Goal: Information Seeking & Learning: Learn about a topic

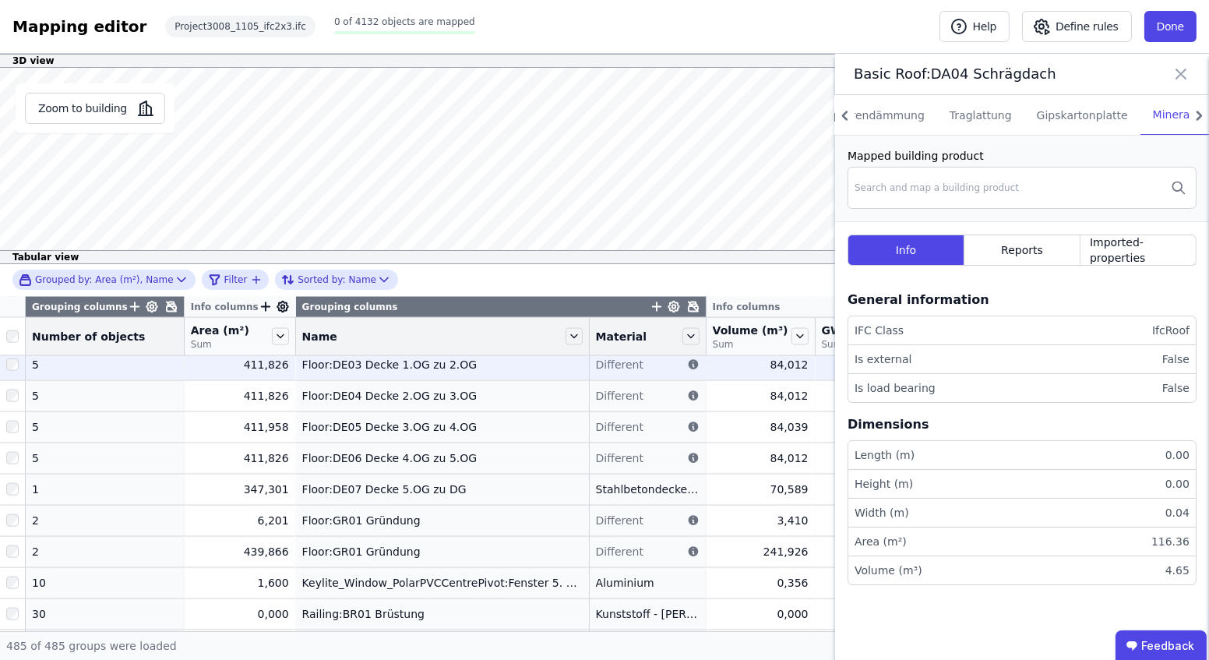
scroll to position [14395, 0]
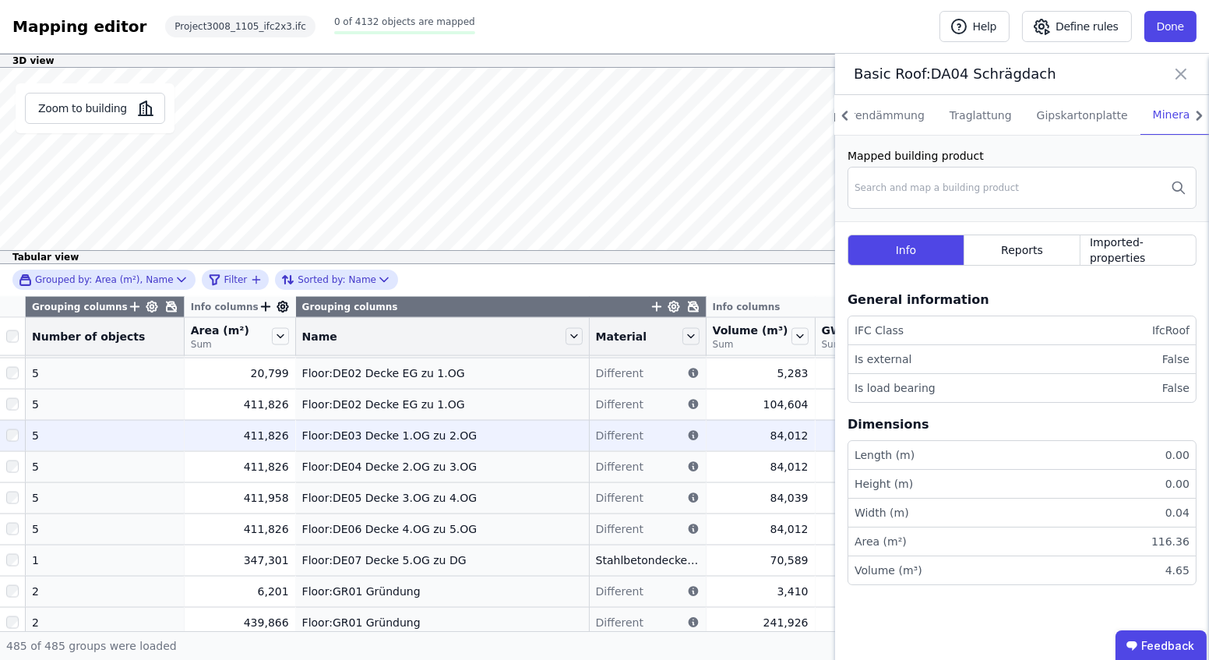
click at [687, 431] on icon at bounding box center [693, 435] width 12 height 12
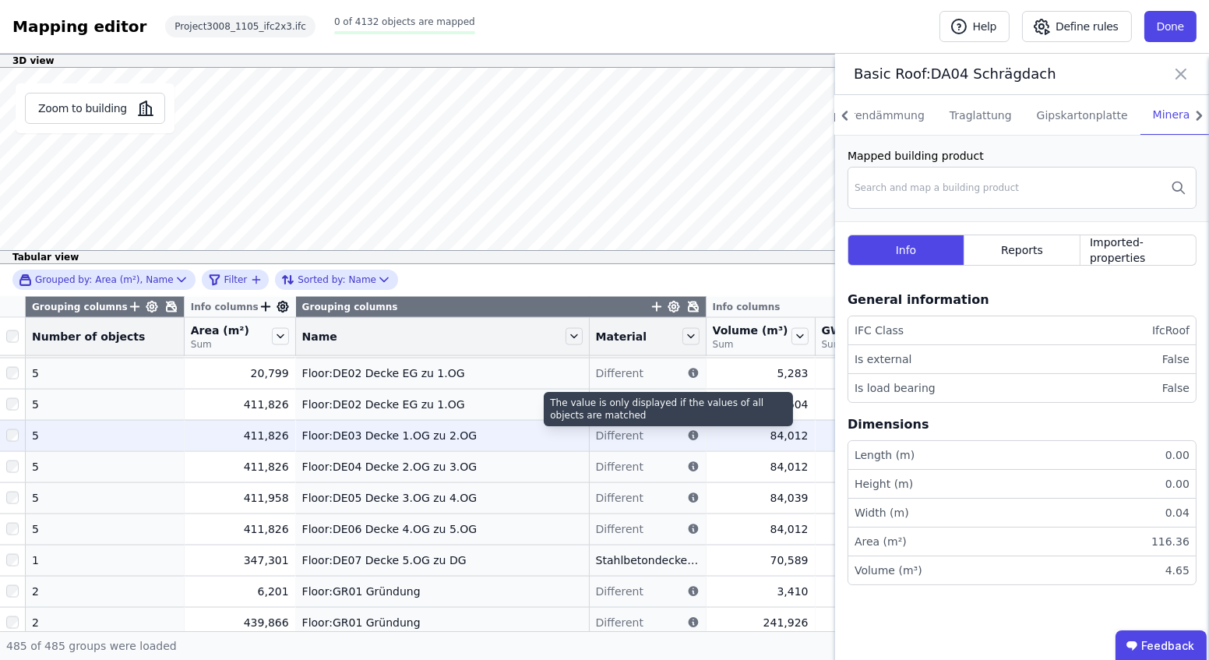
click at [497, 431] on div "Floor:DE03 Decke 1.OG zu 2.OG" at bounding box center [442, 436] width 280 height 16
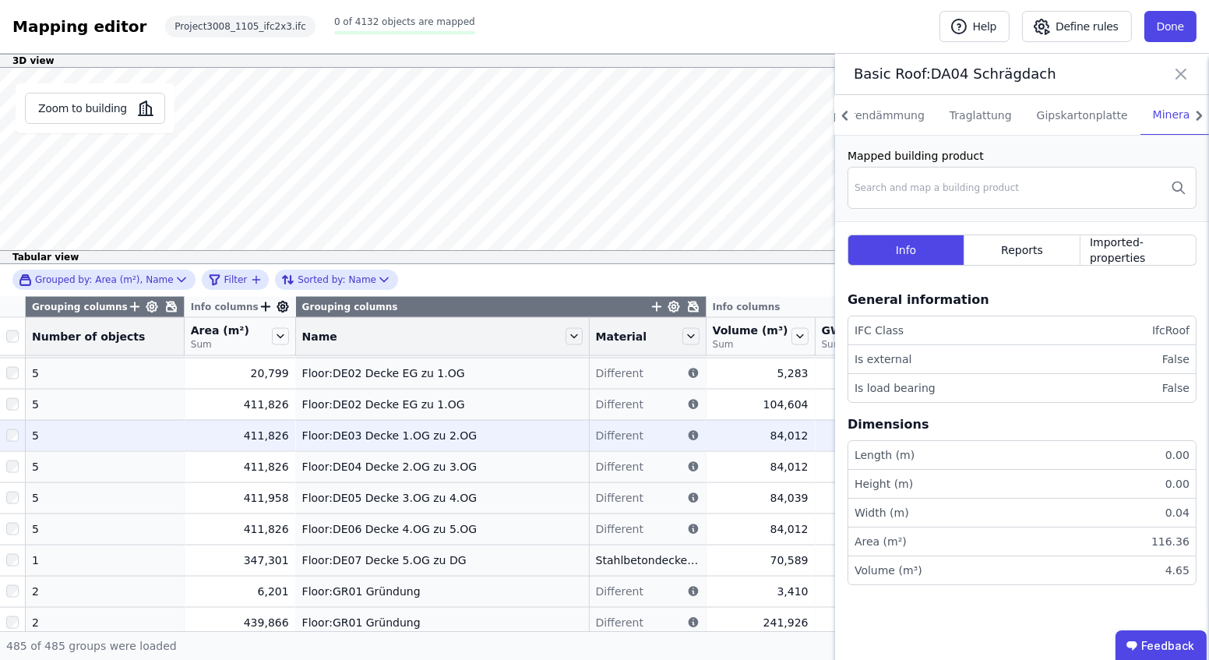
click at [390, 432] on div "Floor:DE03 Decke 1.OG zu 2.OG" at bounding box center [442, 436] width 280 height 16
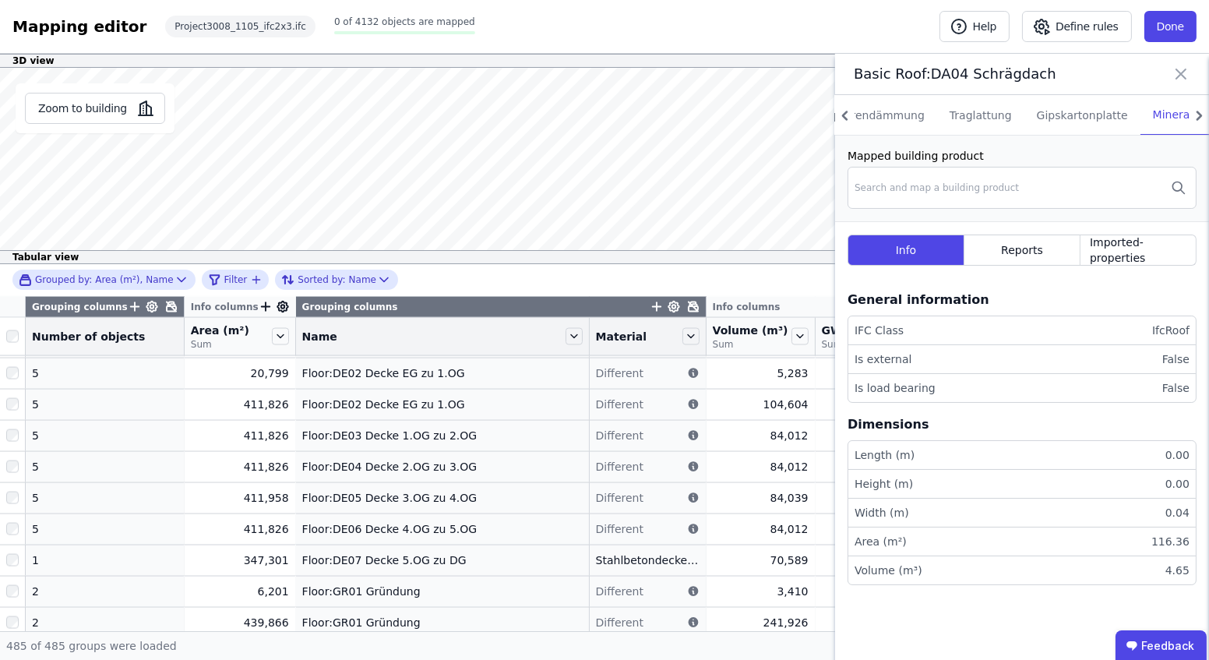
click at [1190, 73] on icon at bounding box center [1181, 74] width 19 height 22
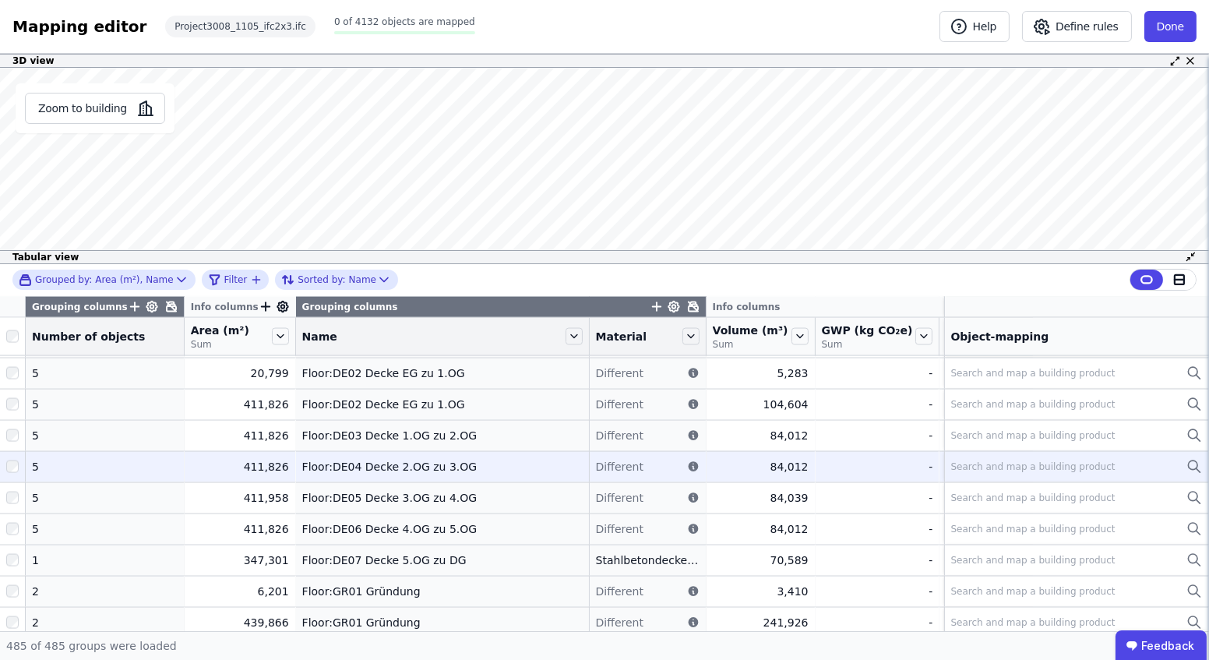
click at [334, 468] on div "Floor:DE04 Decke 2.OG zu 3.OG" at bounding box center [442, 467] width 280 height 16
click at [117, 474] on td "5 5" at bounding box center [105, 466] width 159 height 31
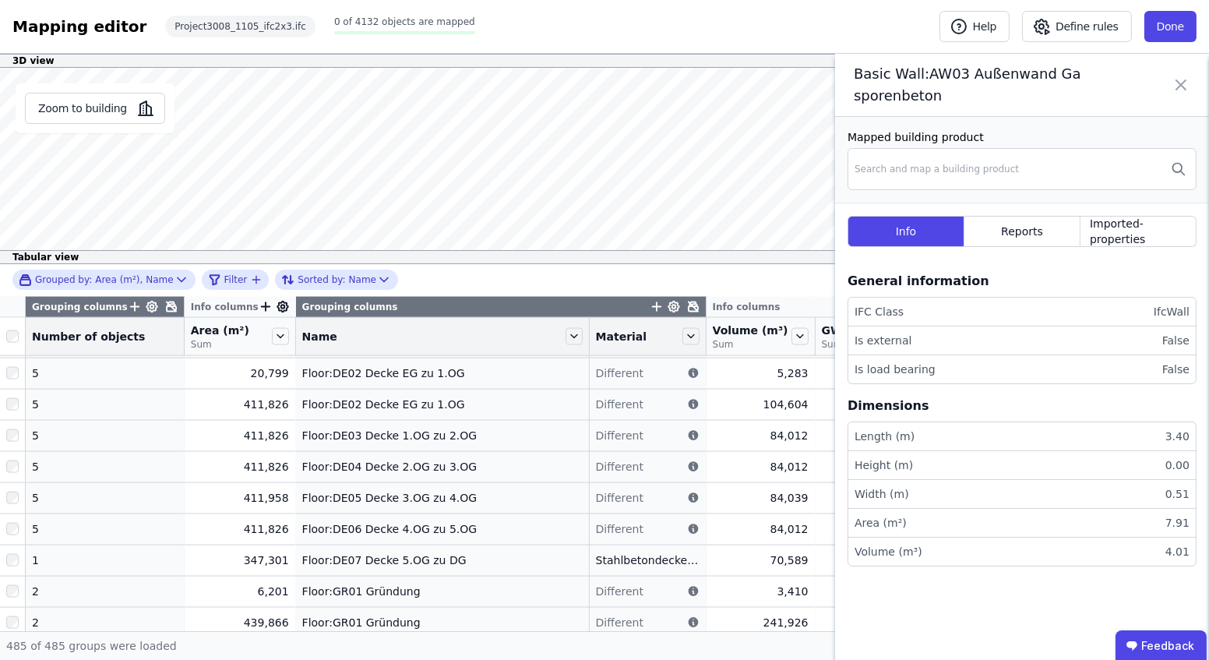
click at [1178, 81] on icon at bounding box center [1180, 84] width 9 height 9
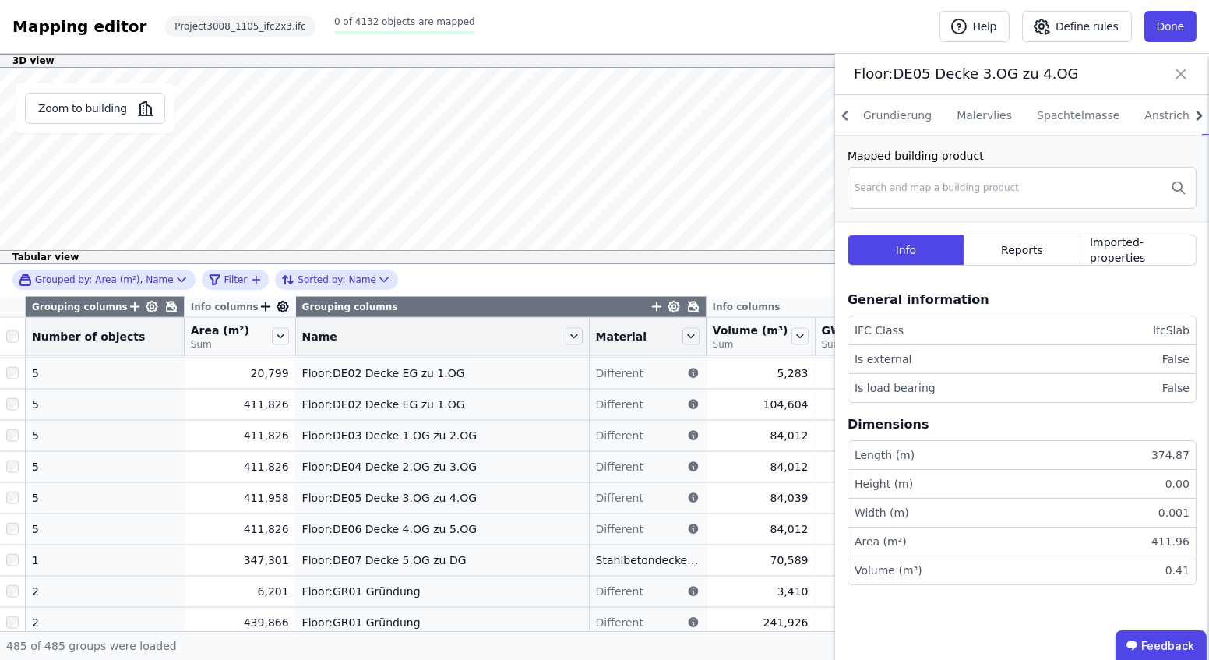
click at [1205, 119] on icon at bounding box center [1199, 115] width 19 height 23
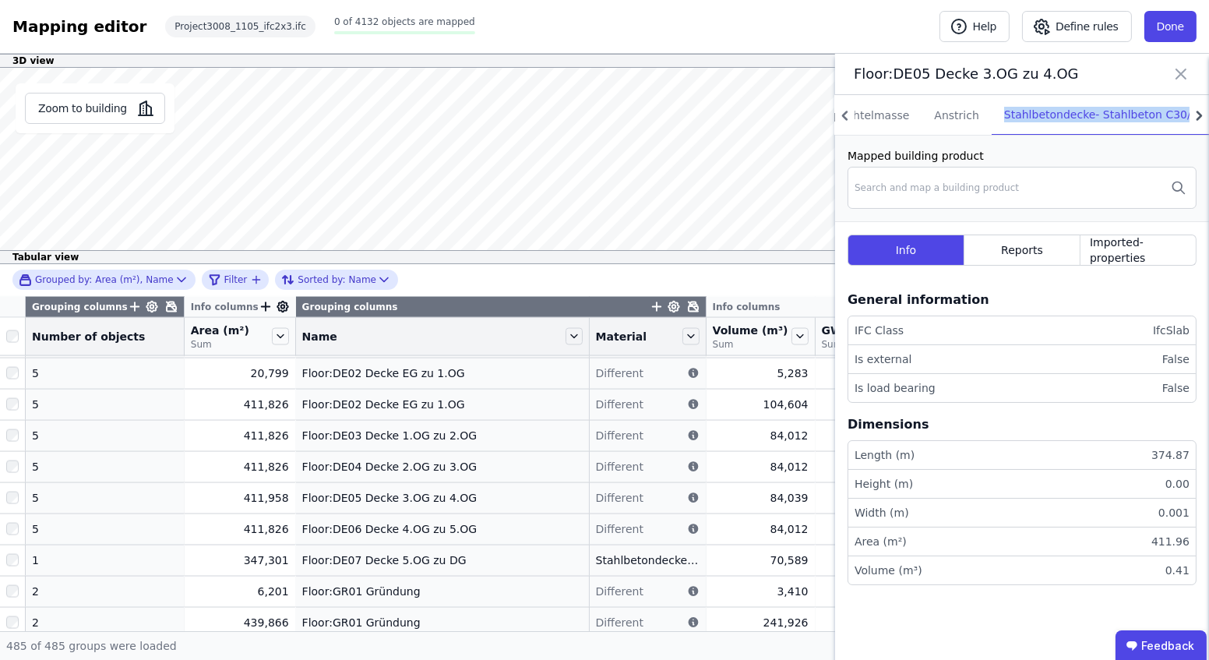
scroll to position [0, 213]
click at [1205, 119] on icon at bounding box center [1199, 115] width 19 height 23
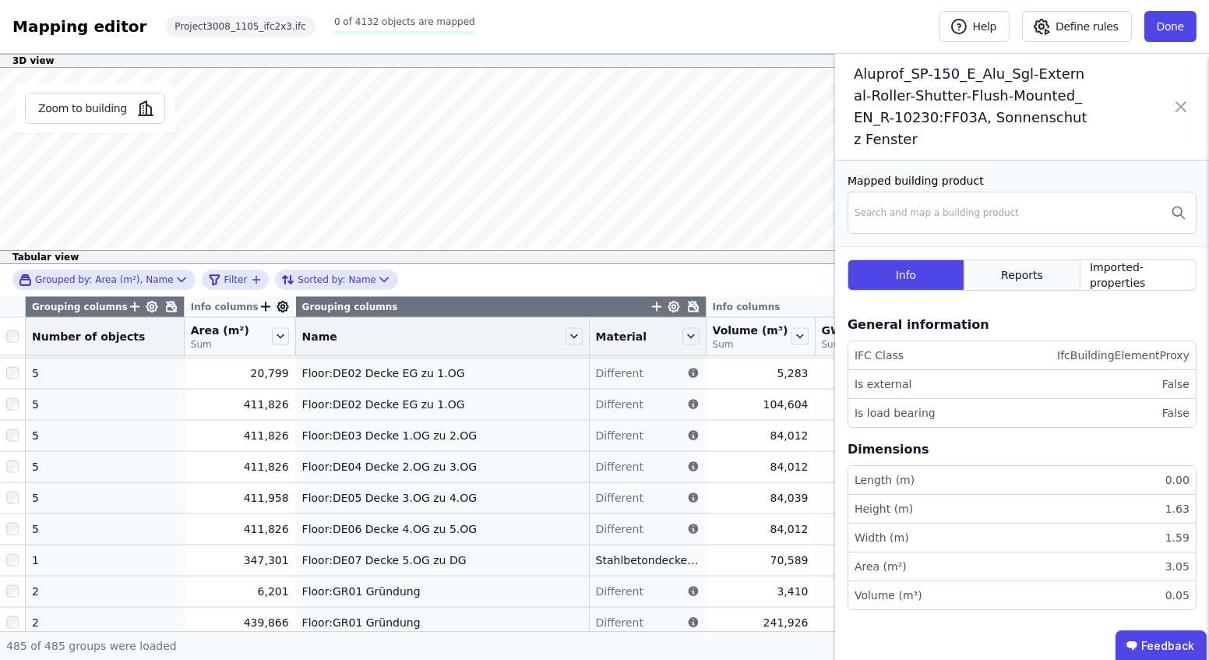
click at [1017, 280] on span "Reports" at bounding box center [1022, 275] width 42 height 16
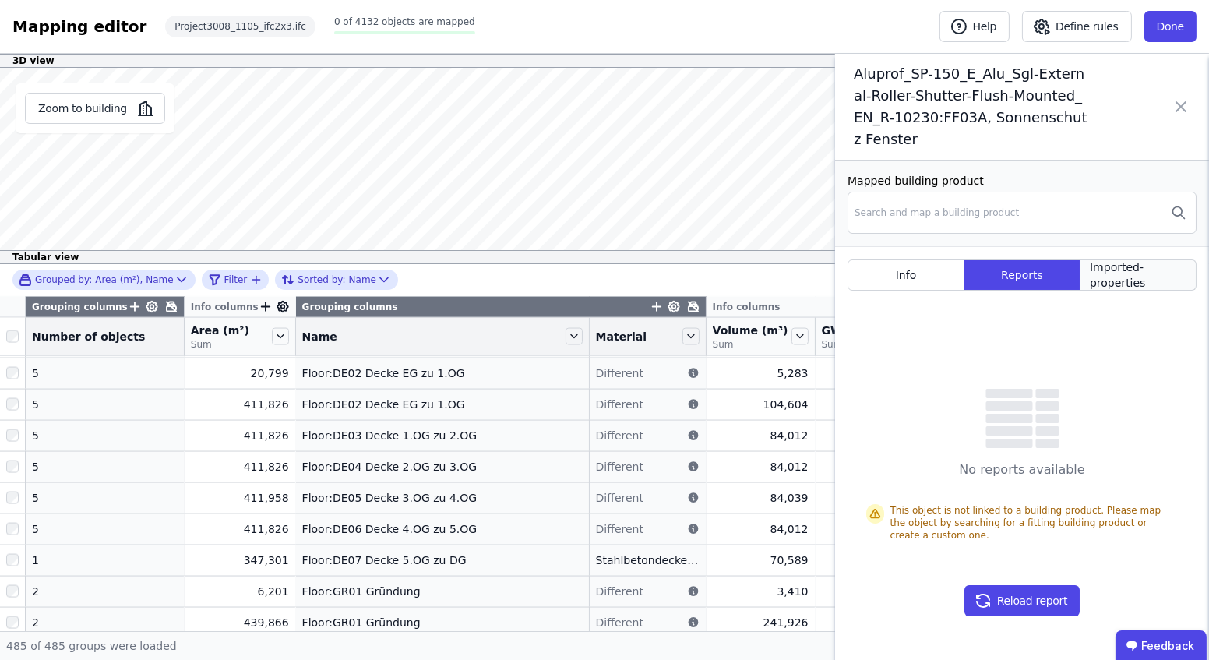
click at [1115, 271] on span "Imported-properties" at bounding box center [1138, 274] width 97 height 31
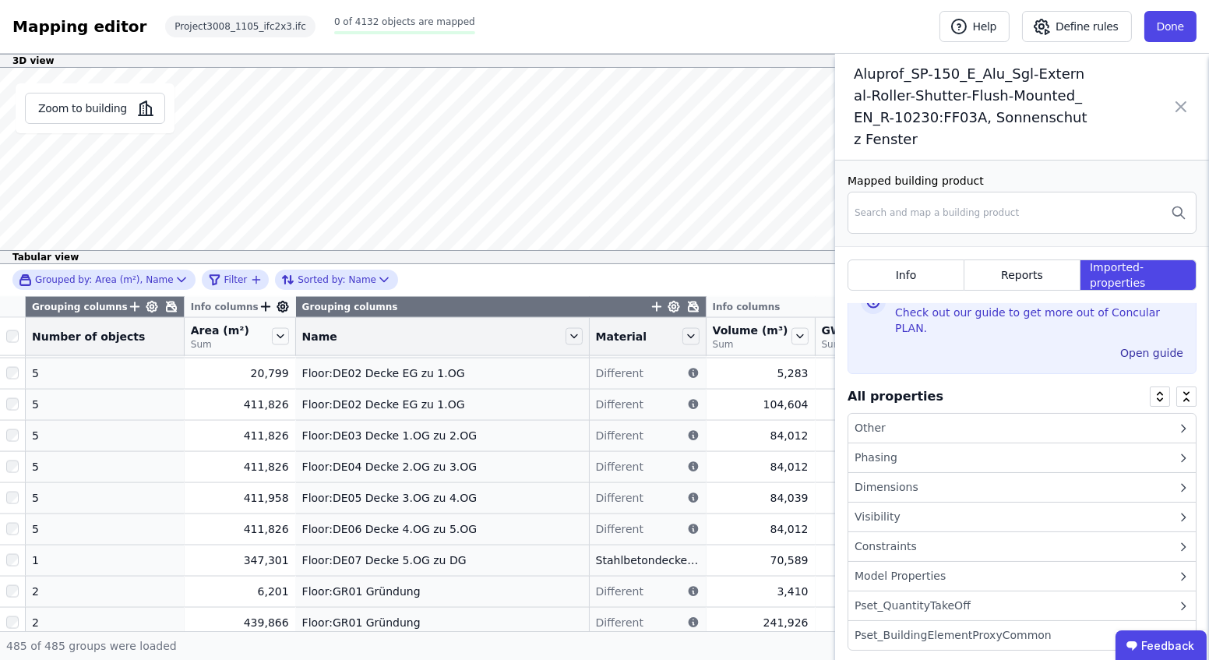
scroll to position [70, 0]
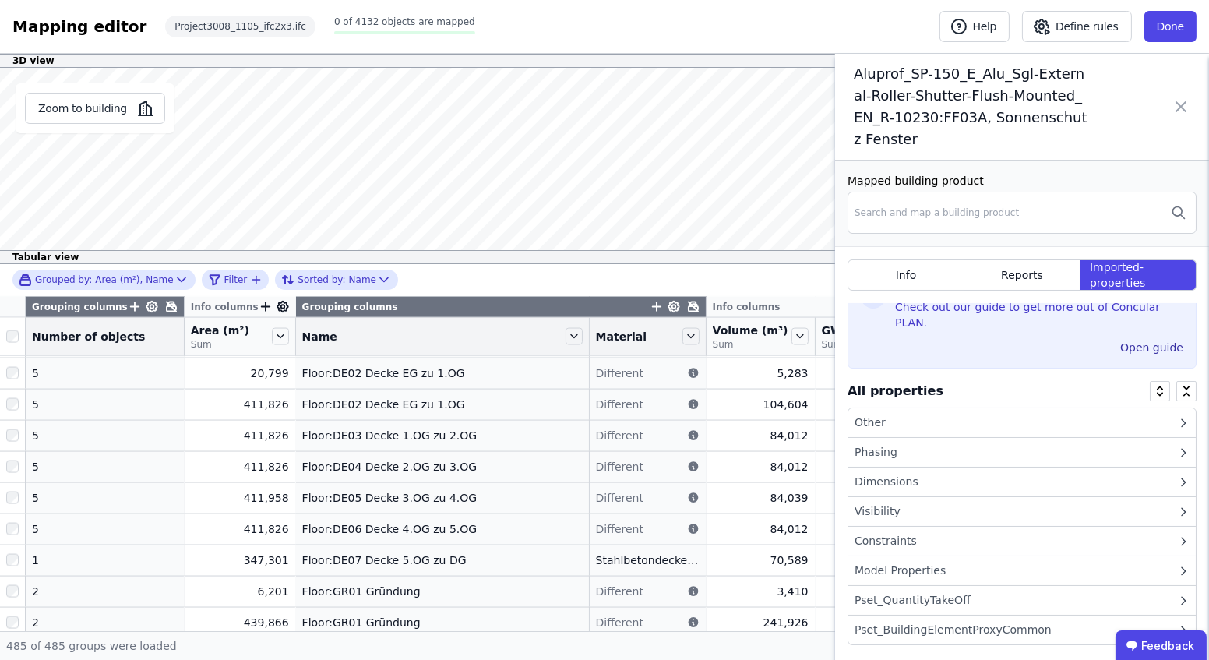
click at [936, 562] on div "Model Properties" at bounding box center [900, 570] width 91 height 16
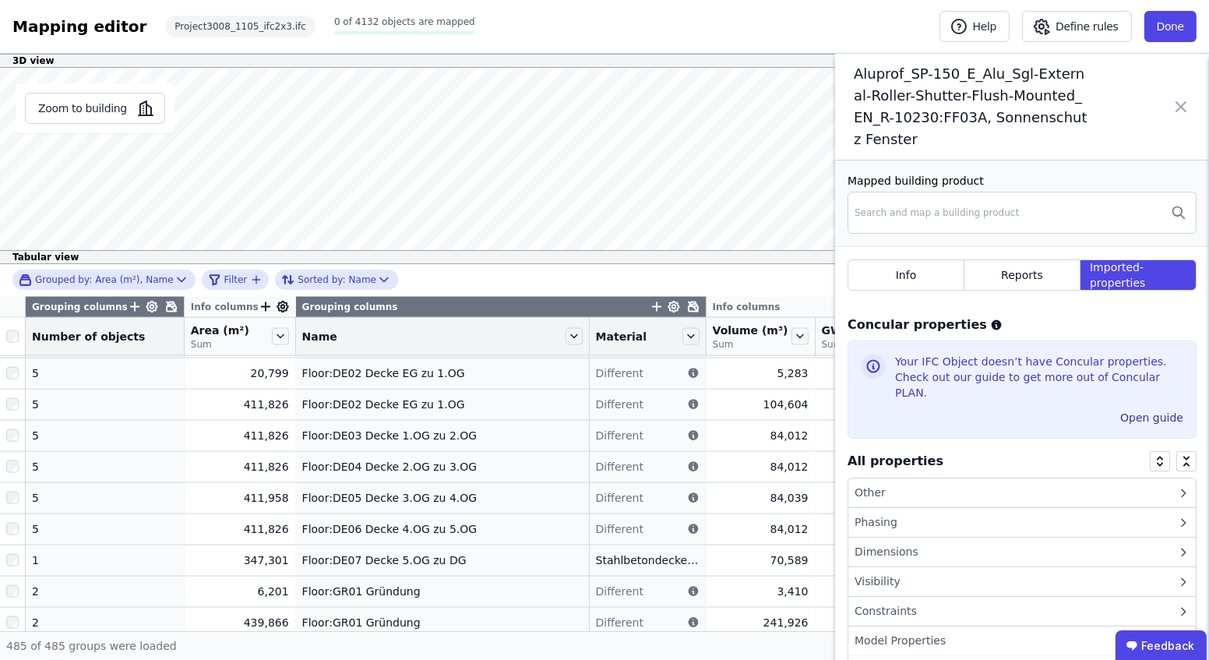
scroll to position [14847, 0]
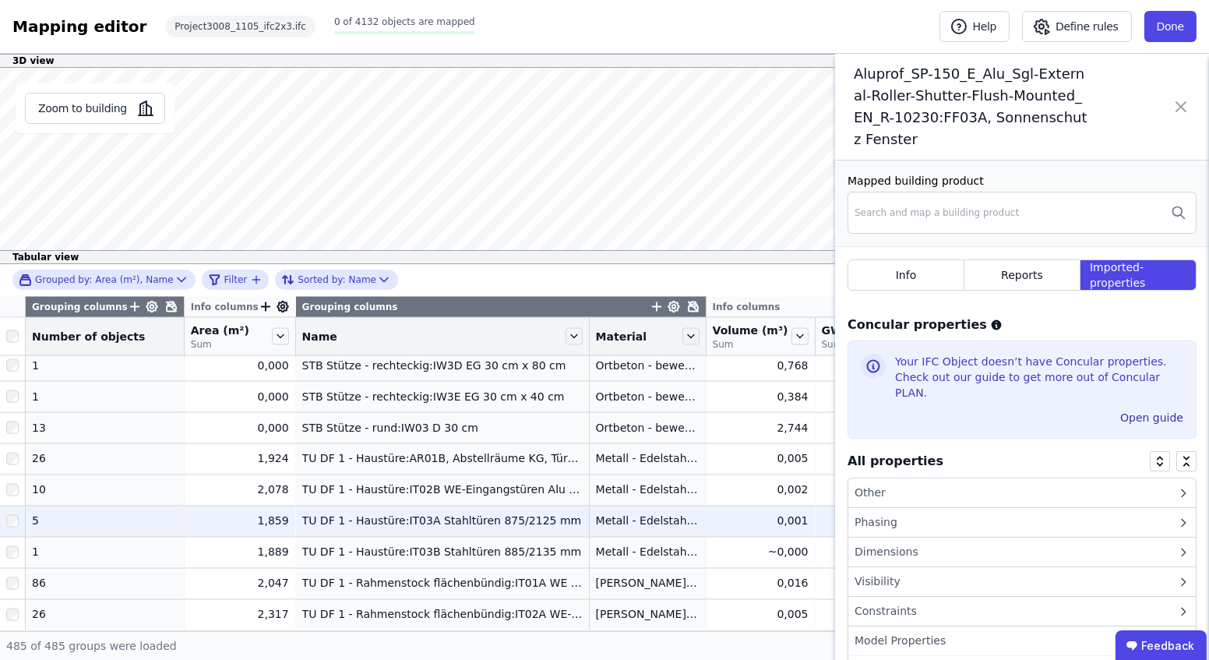
click at [482, 513] on div "TU DF 1 - Haustüre:IT03A Stahltüren 875/2125 mm" at bounding box center [442, 521] width 280 height 16
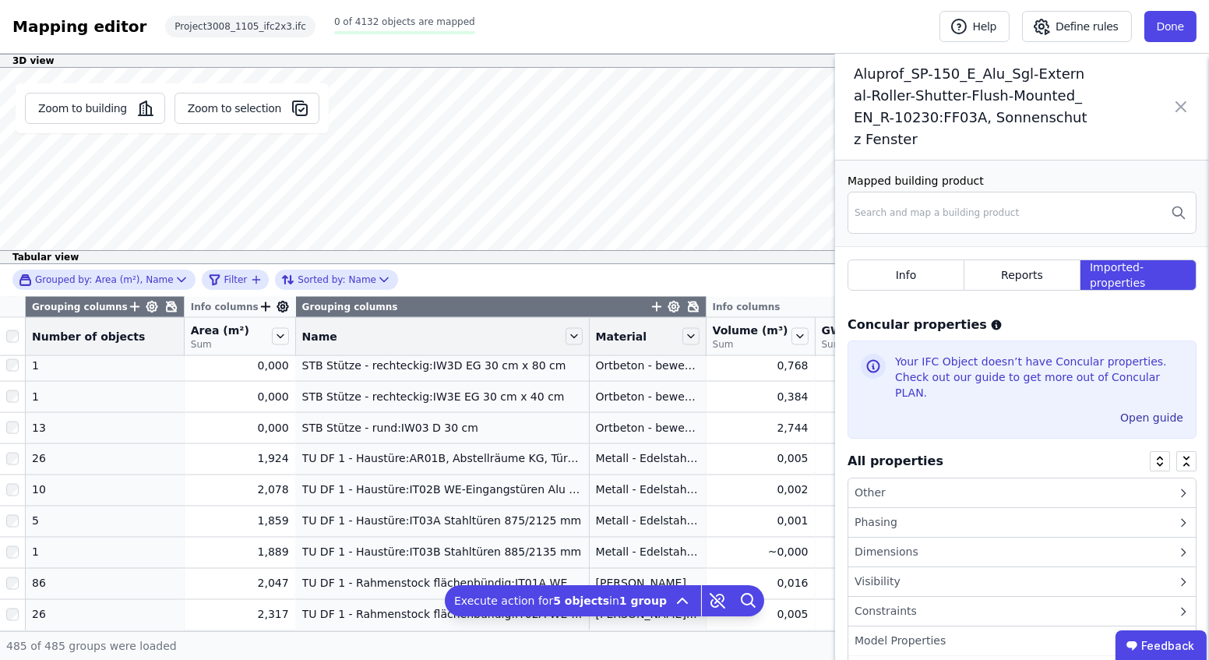
click at [1183, 100] on icon at bounding box center [1181, 106] width 19 height 87
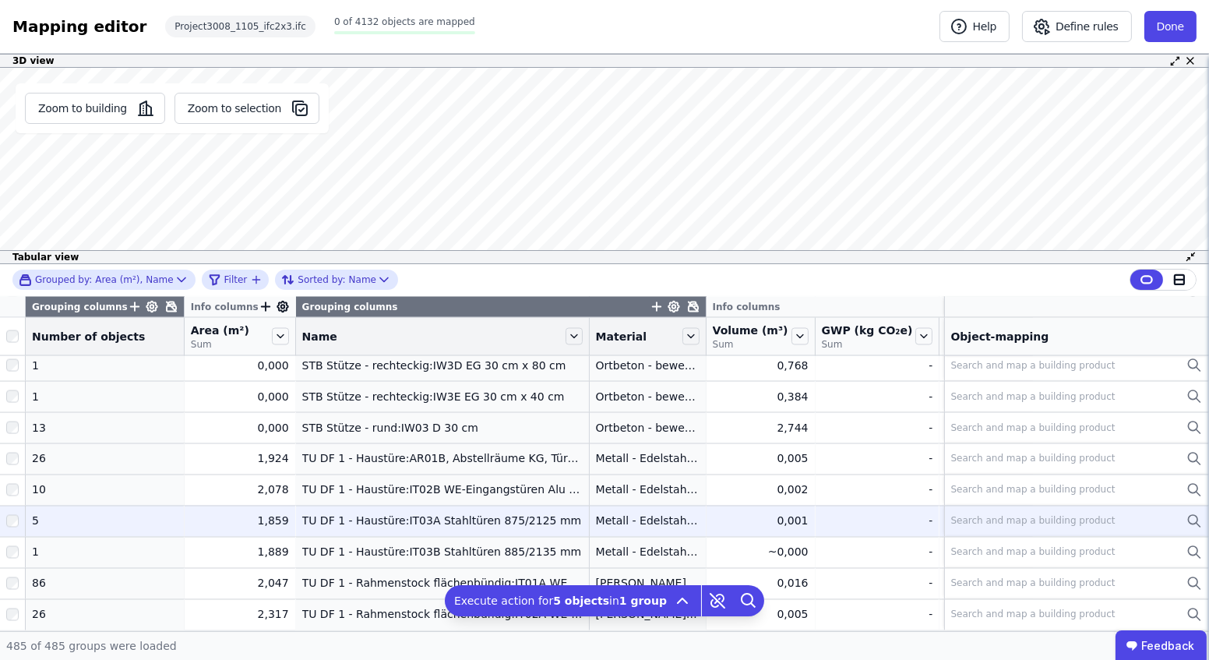
click at [15, 518] on div at bounding box center [12, 521] width 25 height 28
click at [523, 513] on div "TU DF 1 - Haustüre:IT03A Stahltüren 875/2125 mm" at bounding box center [442, 521] width 280 height 16
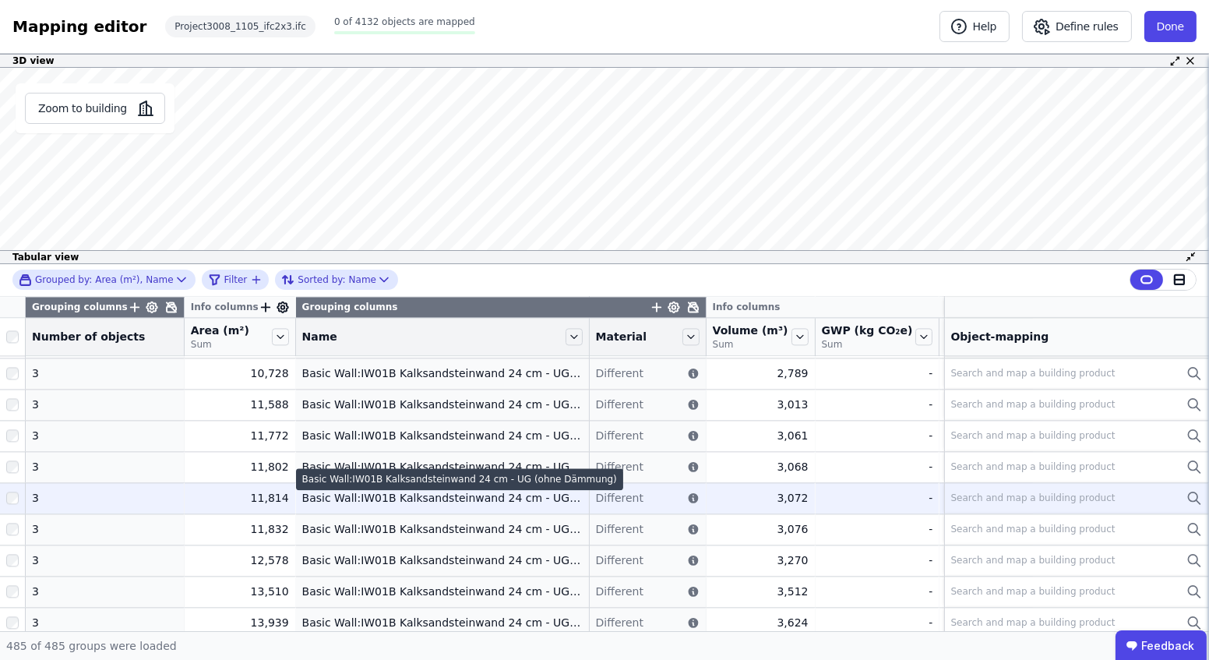
scroll to position [6420, 0]
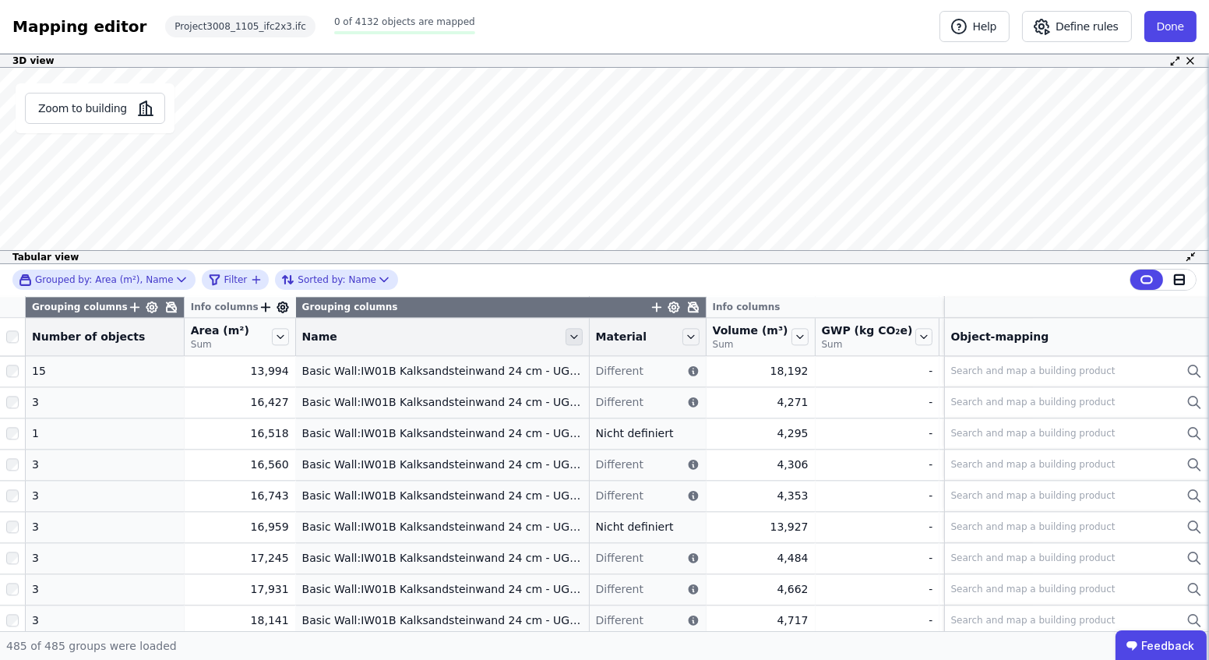
click at [566, 336] on icon at bounding box center [574, 336] width 17 height 17
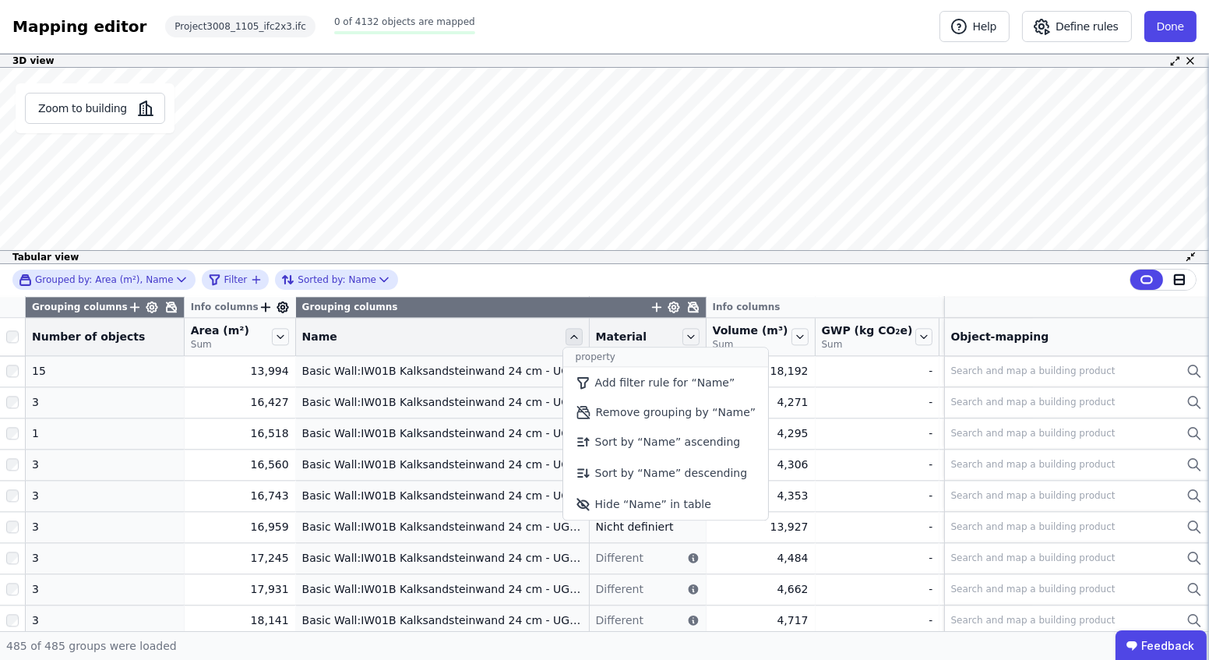
click at [566, 336] on icon at bounding box center [574, 336] width 17 height 17
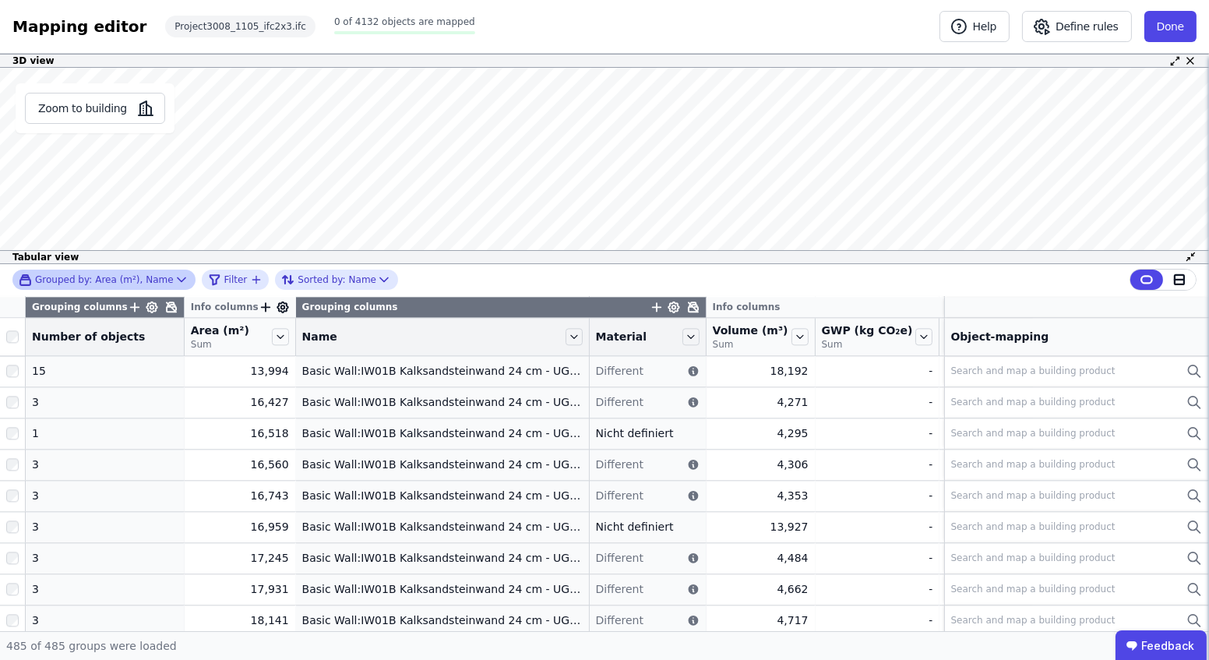
click at [174, 273] on icon at bounding box center [182, 280] width 16 height 16
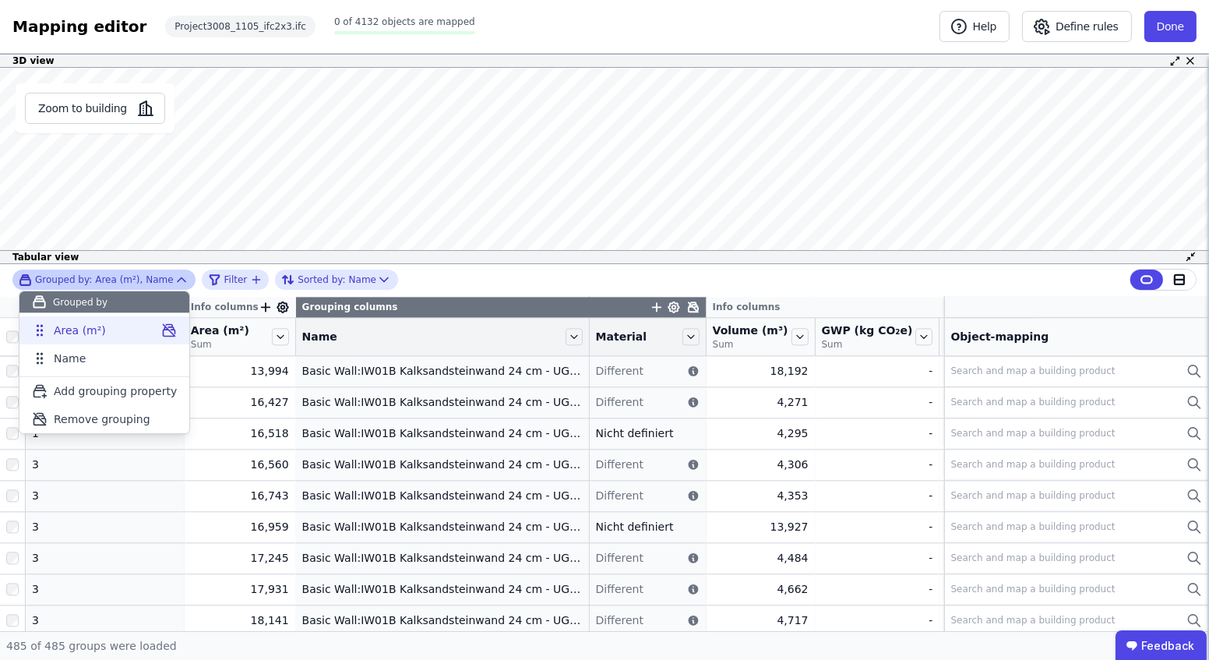
click at [164, 326] on icon at bounding box center [170, 331] width 12 height 12
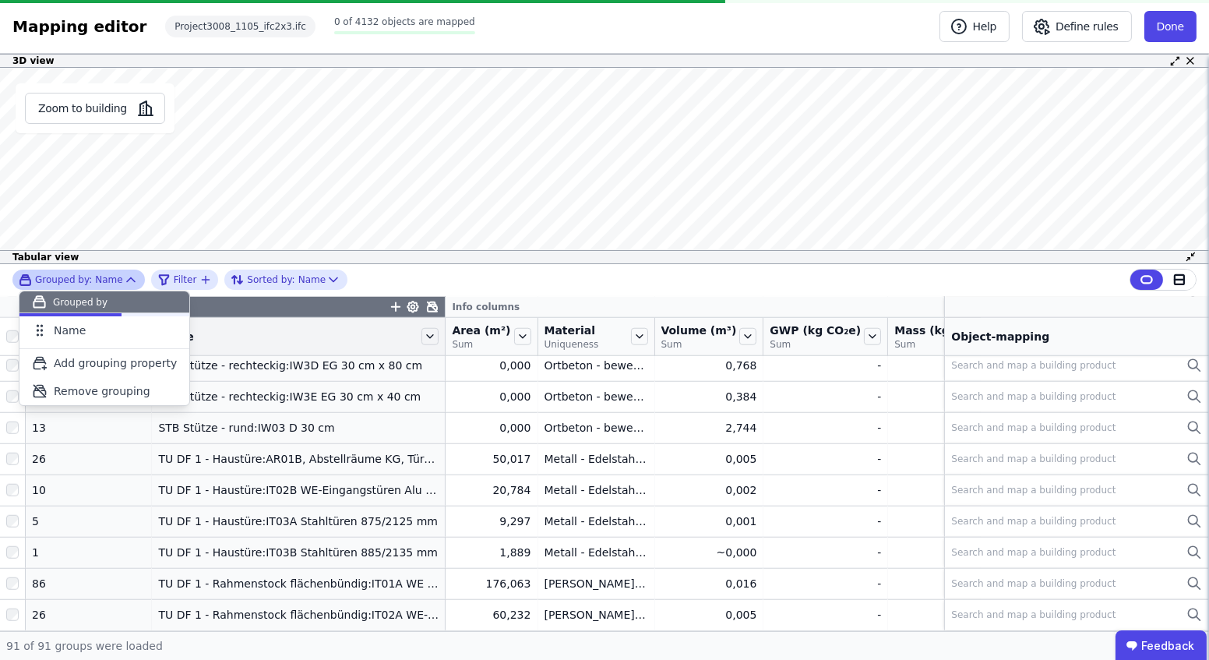
scroll to position [2560, 0]
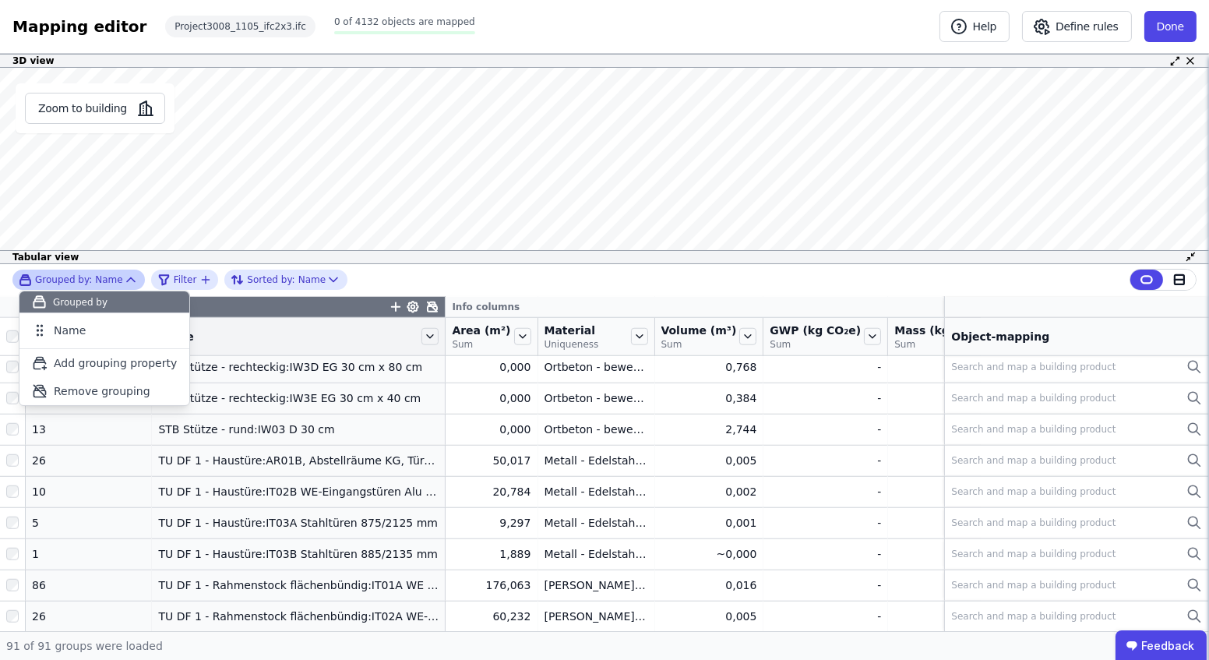
click at [48, 298] on div "Grouped by" at bounding box center [104, 302] width 170 height 22
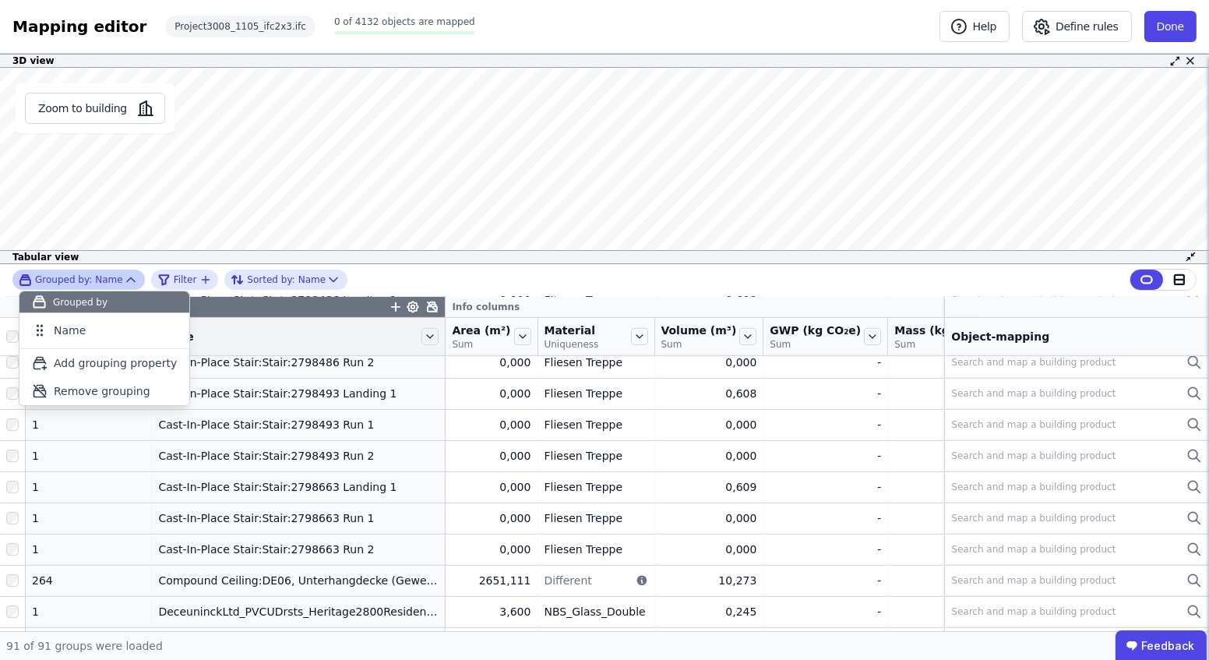
scroll to position [1285, 0]
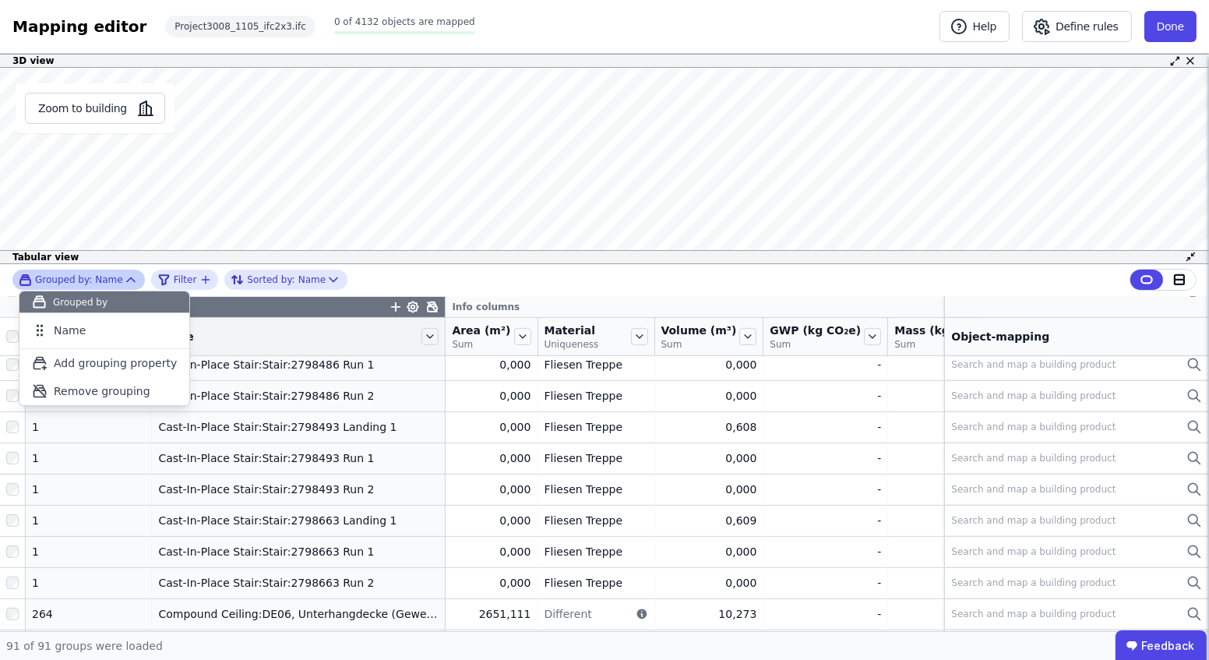
click at [47, 298] on div "Grouped by" at bounding box center [104, 302] width 170 height 22
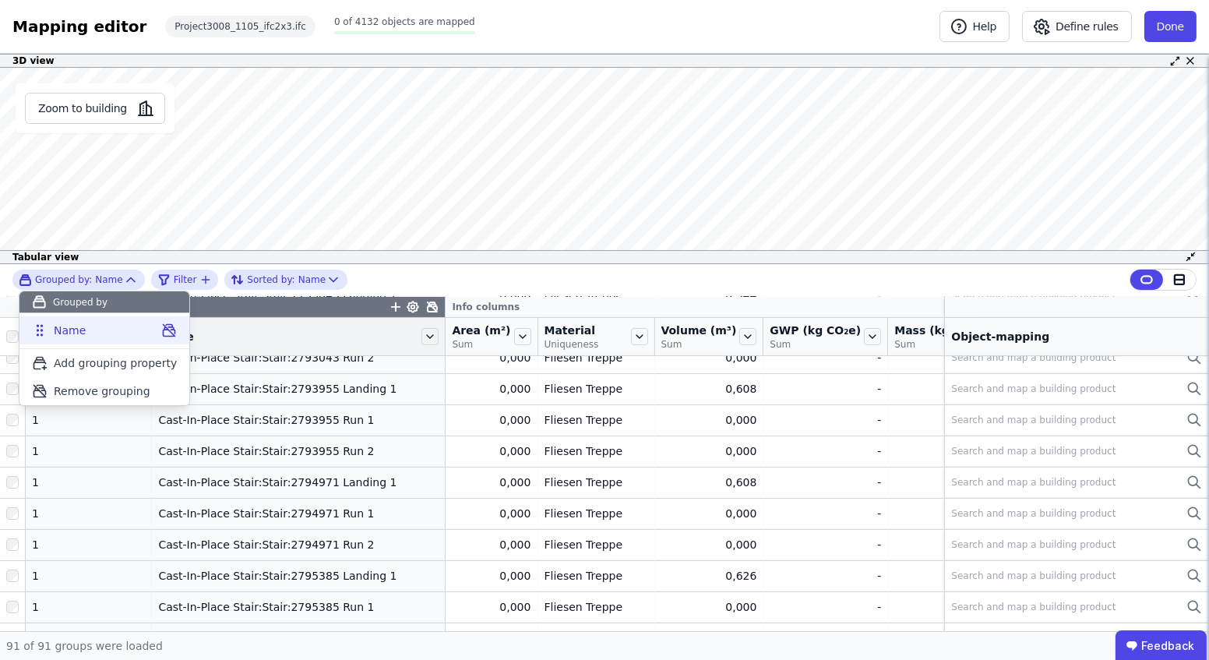
scroll to position [647, 0]
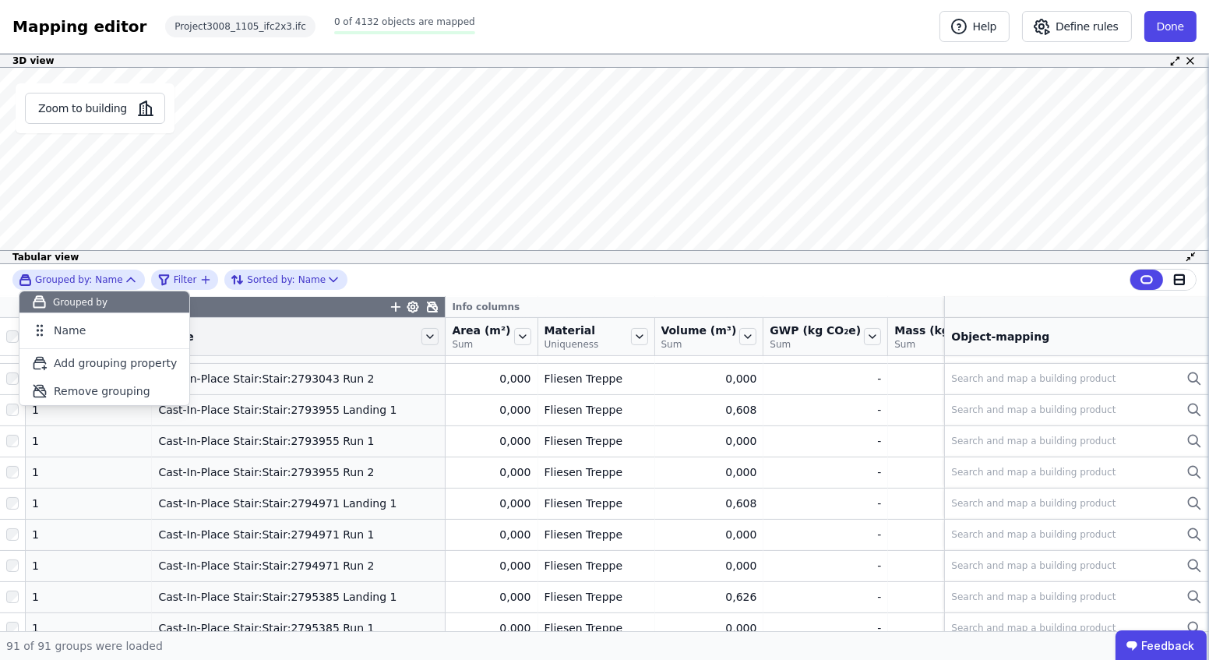
click at [58, 281] on span "Grouped by:" at bounding box center [63, 279] width 57 height 12
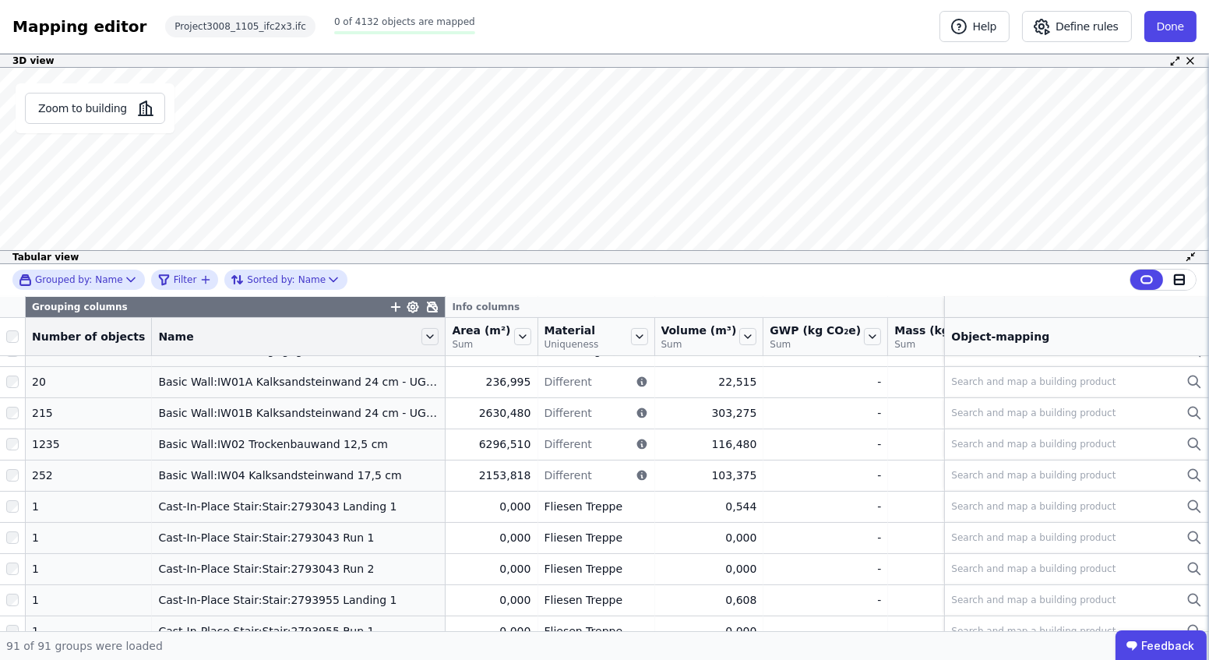
scroll to position [364, 0]
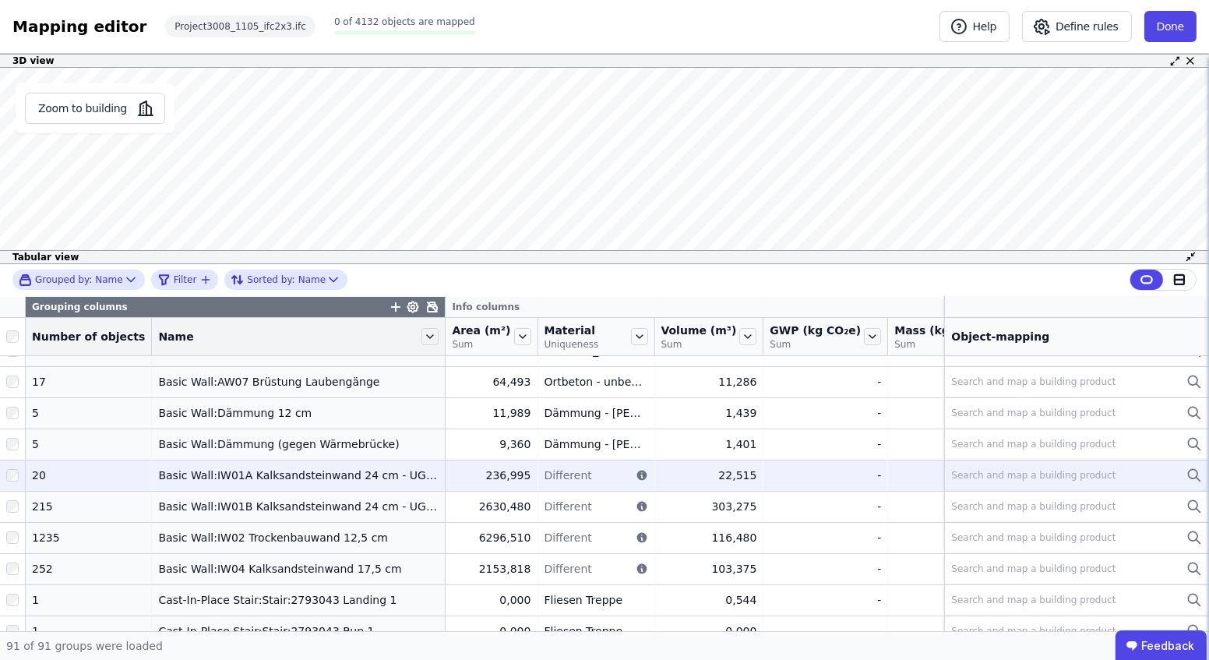
click at [636, 472] on icon at bounding box center [641, 476] width 10 height 10
click at [580, 470] on div "Different" at bounding box center [597, 475] width 104 height 16
click at [545, 470] on span "Different" at bounding box center [569, 475] width 48 height 16
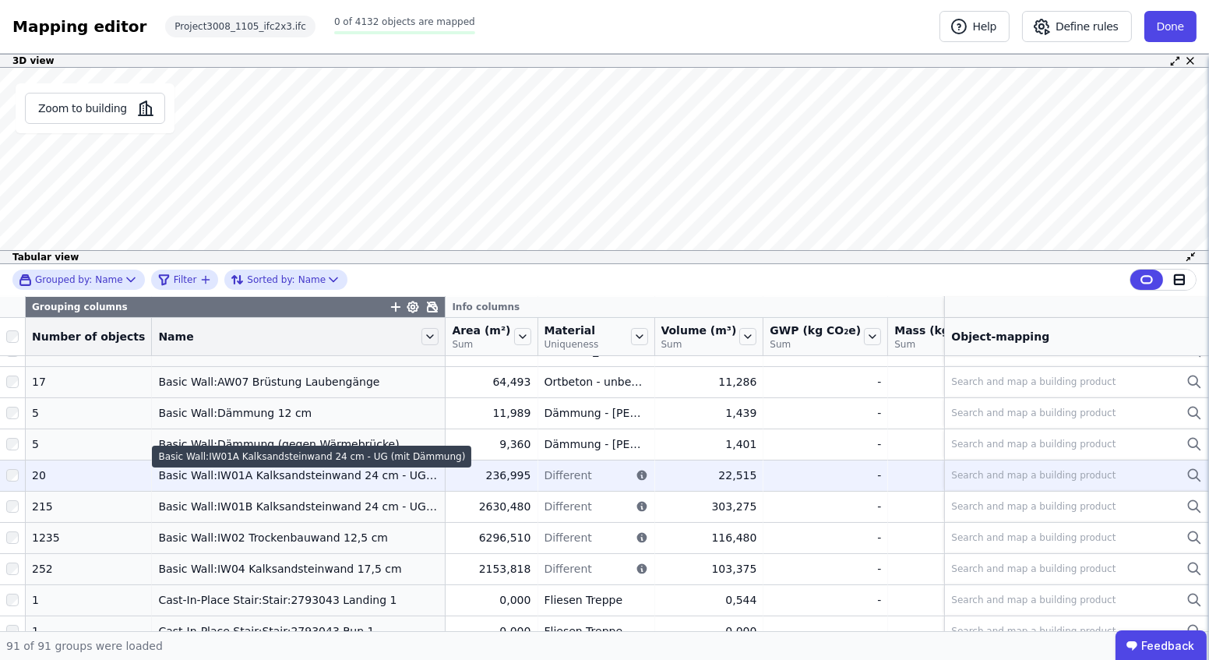
click at [395, 471] on div "Basic Wall:IW01A Kalksandsteinwand 24 cm - UG (mit Dämmung)" at bounding box center [298, 475] width 280 height 16
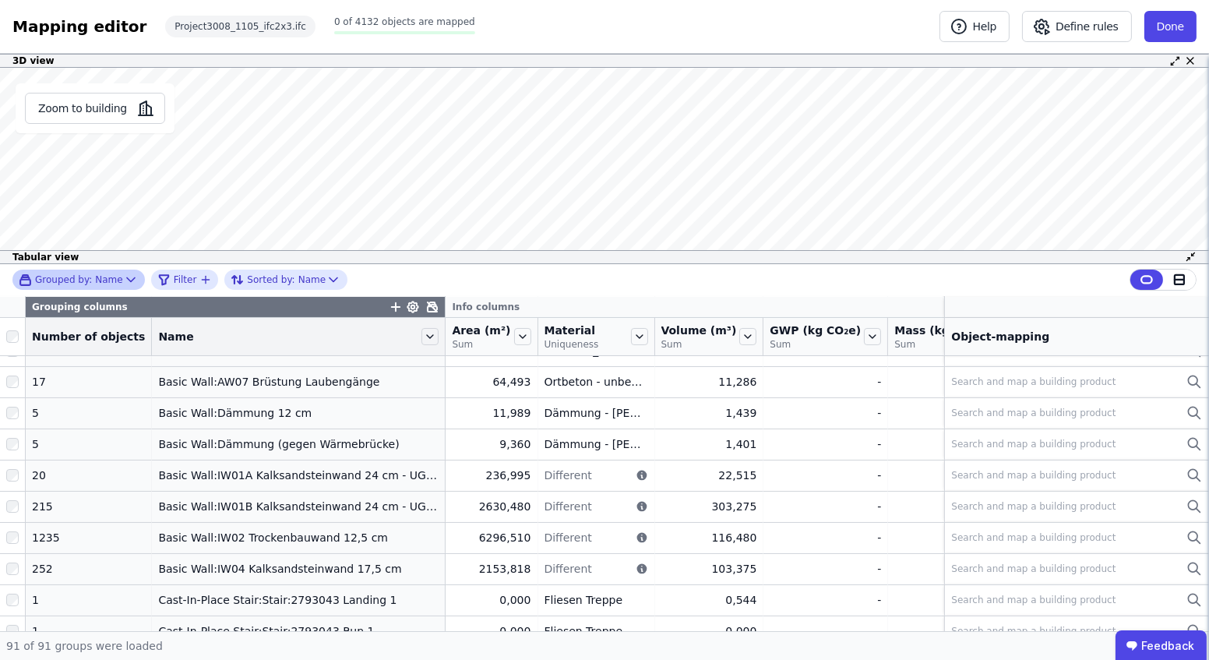
click at [90, 282] on div "Grouped by: Name" at bounding box center [71, 279] width 104 height 13
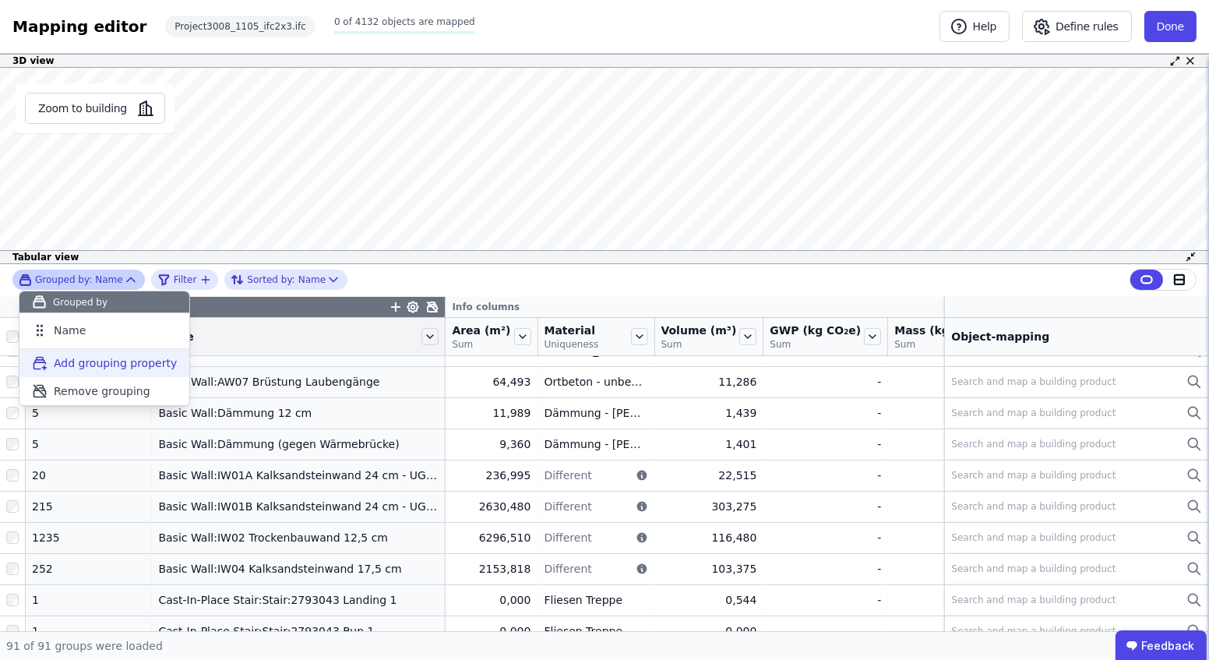
click at [108, 358] on span "Add grouping property" at bounding box center [115, 363] width 123 height 16
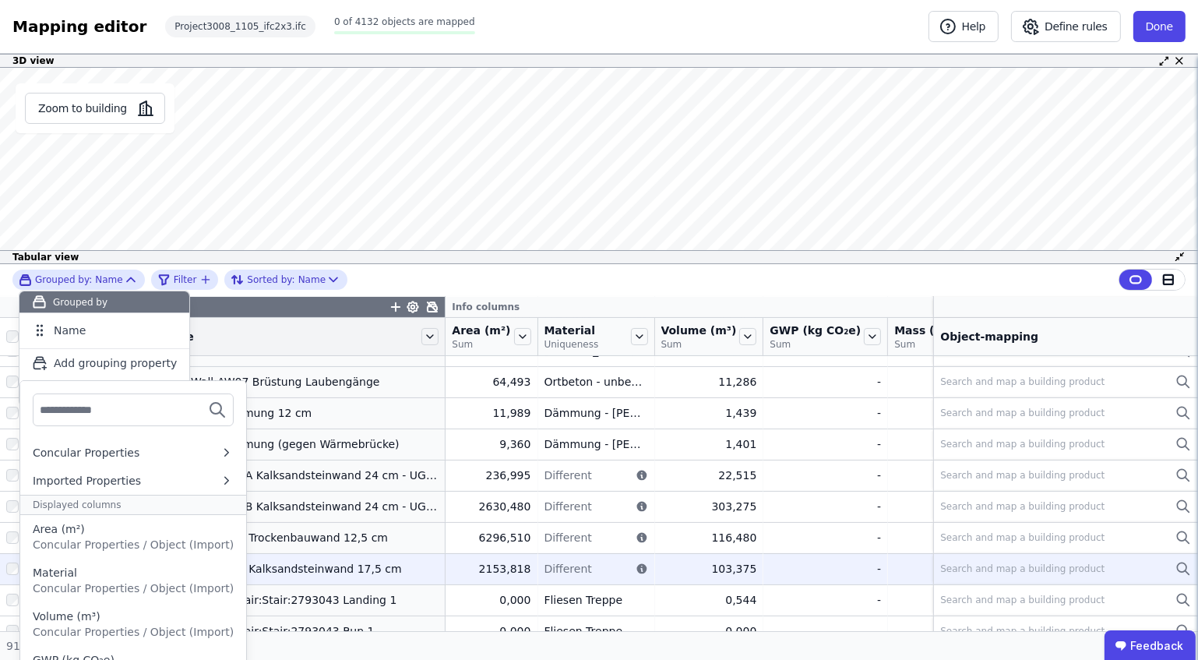
click at [132, 565] on div "Material" at bounding box center [133, 573] width 201 height 16
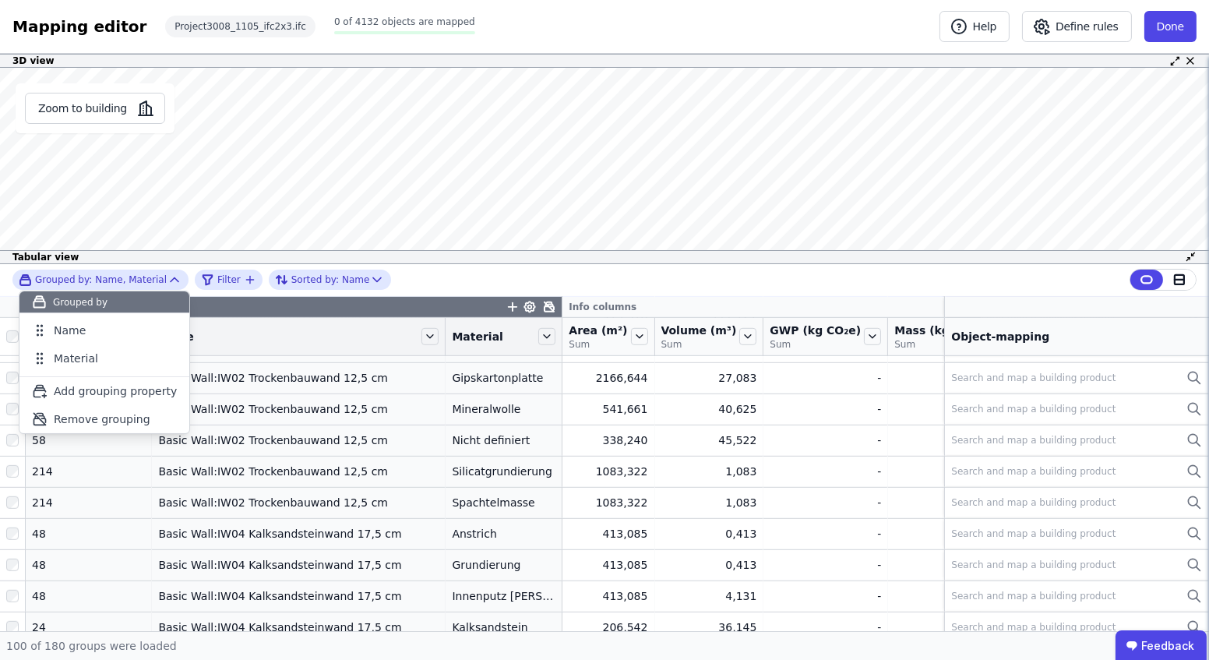
scroll to position [1710, 0]
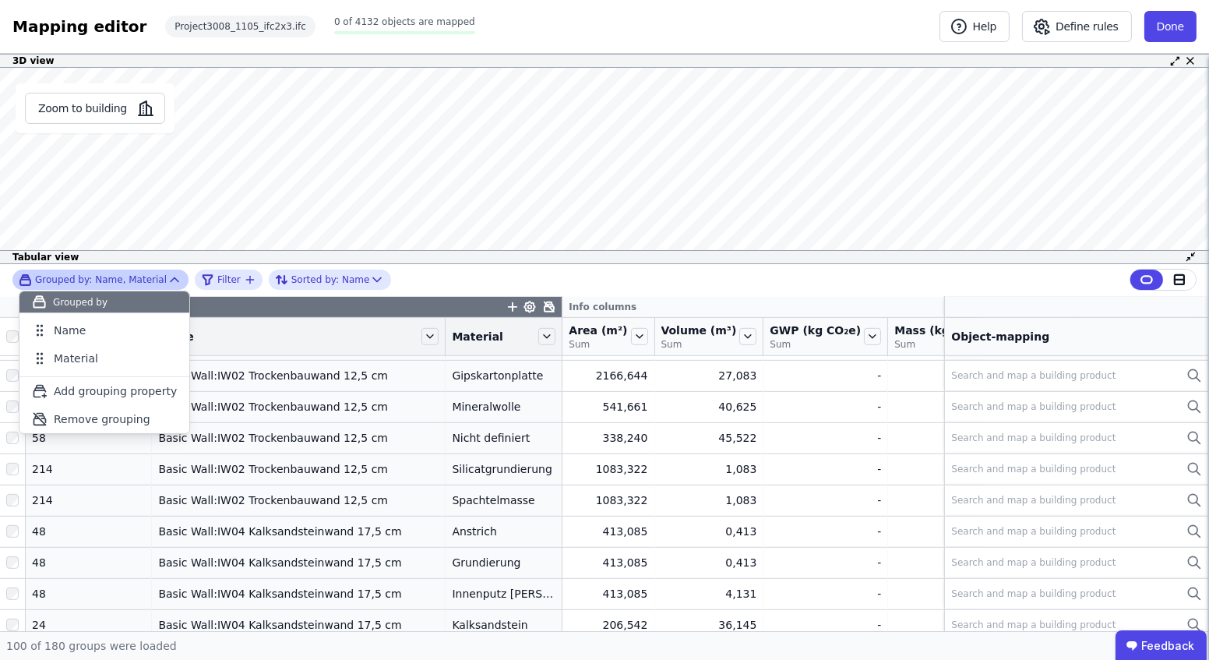
click at [57, 291] on div "Grouped by" at bounding box center [104, 302] width 170 height 22
click at [71, 291] on div "Grouped by" at bounding box center [104, 302] width 170 height 22
click at [167, 277] on icon at bounding box center [175, 280] width 16 height 16
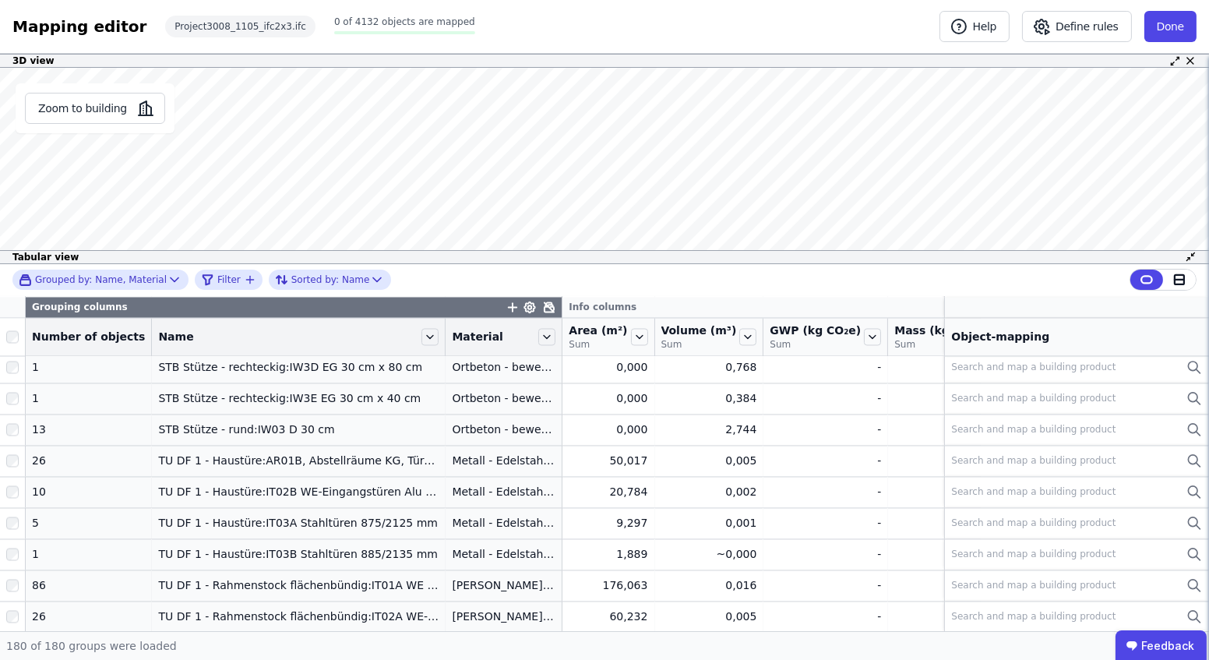
scroll to position [5191, 0]
